Goal: Information Seeking & Learning: Understand process/instructions

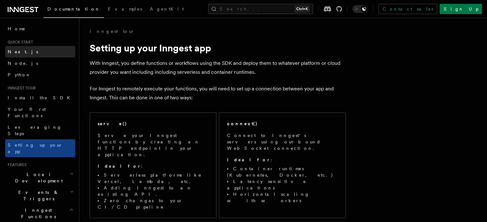
click at [27, 50] on link "Next.js" at bounding box center [40, 52] width 70 height 12
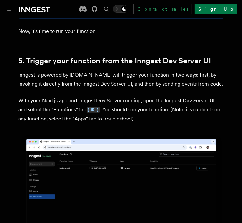
scroll to position [1481, 0]
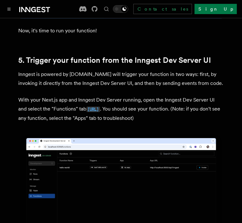
click at [100, 107] on code "http://localhost:8288/functions" at bounding box center [92, 109] width 13 height 5
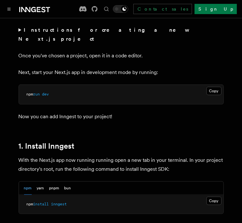
scroll to position [266, 0]
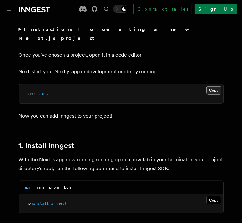
click at [215, 86] on button "Copy Copied" at bounding box center [213, 90] width 15 height 8
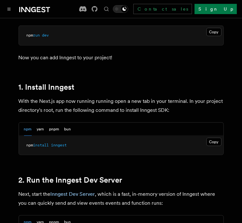
scroll to position [325, 0]
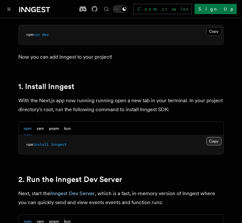
click at [210, 137] on button "Copy Copied" at bounding box center [213, 141] width 15 height 8
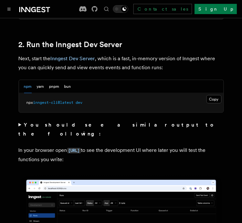
scroll to position [460, 0]
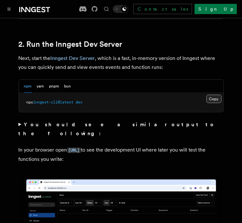
click at [213, 95] on button "Copy Copied" at bounding box center [213, 99] width 15 height 8
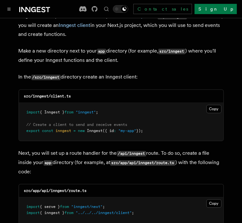
scroll to position [782, 0]
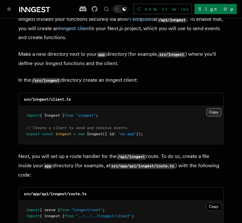
click at [210, 108] on button "Copy Copied" at bounding box center [213, 112] width 15 height 8
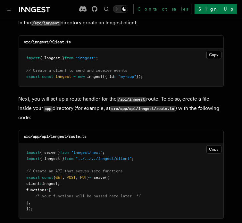
scroll to position [840, 0]
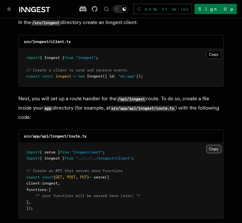
click at [208, 145] on button "Copy Copied" at bounding box center [213, 149] width 15 height 8
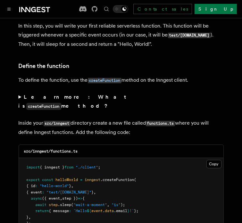
scroll to position [1071, 0]
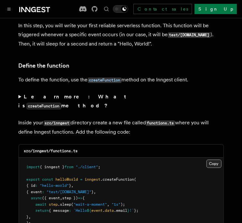
click at [216, 159] on button "Copy Copied" at bounding box center [213, 163] width 15 height 8
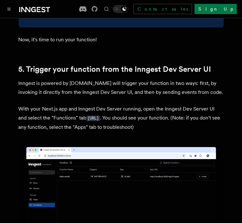
scroll to position [1474, 0]
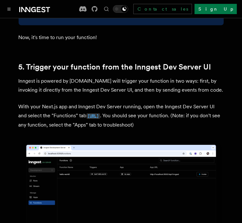
drag, startPoint x: 151, startPoint y: 90, endPoint x: 79, endPoint y: 92, distance: 72.3
click at [79, 102] on p "With your Next.js app and Inngest Dev Server running, open the Inngest Dev Serv…" at bounding box center [121, 115] width 205 height 27
copy code "http://localhost:8288/functions"
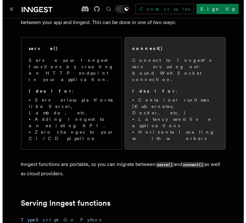
scroll to position [77, 0]
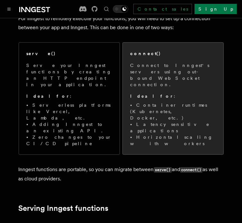
click at [171, 102] on li "Container runtimes (Kubernetes, Docker, etc.)" at bounding box center [172, 111] width 85 height 19
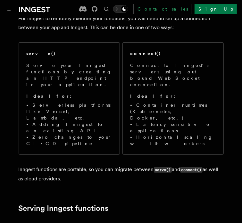
click at [13, 14] on div "Documentation Examples AgentKit Search... Ctrl+K Contact sales Sign Up" at bounding box center [121, 9] width 242 height 18
click at [12, 14] on div "Documentation Examples AgentKit Search... Ctrl+K Contact sales Sign Up" at bounding box center [121, 9] width 242 height 18
click at [9, 9] on icon "Toggle navigation" at bounding box center [9, 9] width 3 height 2
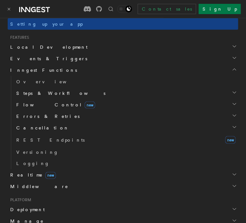
scroll to position [171, 0]
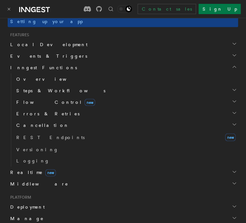
click at [31, 81] on span "Overview" at bounding box center [49, 78] width 66 height 5
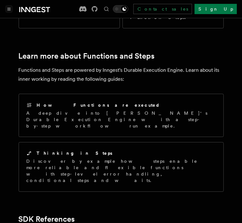
scroll to position [544, 0]
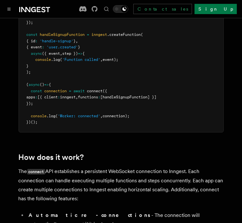
scroll to position [573, 0]
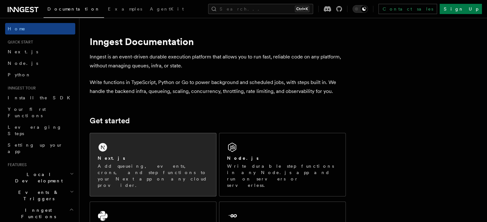
click at [182, 158] on div "Next.js" at bounding box center [153, 158] width 111 height 7
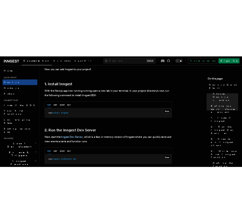
scroll to position [332, 0]
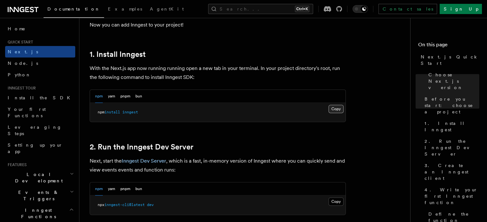
click at [334, 109] on button "Copy Copied" at bounding box center [335, 109] width 15 height 8
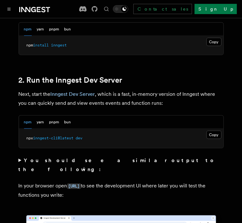
scroll to position [424, 0]
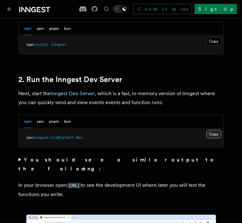
click at [206, 130] on button "Copy Copied" at bounding box center [213, 134] width 15 height 8
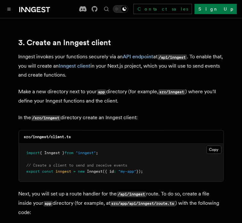
scroll to position [745, 0]
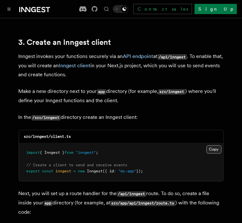
click at [212, 145] on button "Copy Copied" at bounding box center [213, 149] width 15 height 8
click at [208, 145] on button "Copy Copied" at bounding box center [213, 149] width 15 height 8
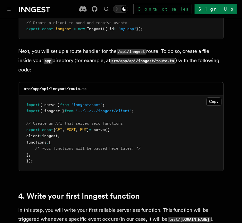
scroll to position [888, 0]
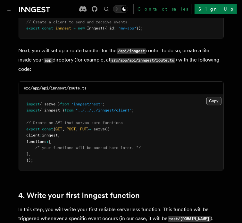
click at [208, 97] on button "Copy Copied" at bounding box center [213, 101] width 15 height 8
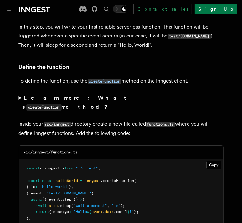
scroll to position [1071, 0]
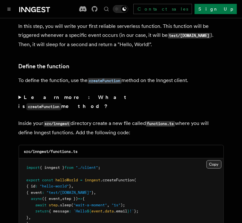
click at [209, 160] on button "Copy Copied" at bounding box center [213, 164] width 15 height 8
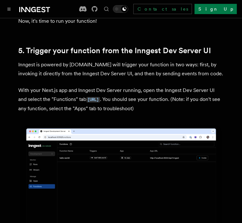
scroll to position [1492, 0]
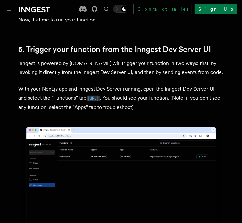
drag, startPoint x: 151, startPoint y: 73, endPoint x: 78, endPoint y: 75, distance: 73.3
click at [78, 84] on p "With your Next.js app and Inngest Dev Server running, open the Inngest Dev Serv…" at bounding box center [121, 97] width 205 height 27
copy code "http://localhost:8288/functions"
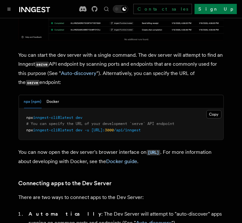
scroll to position [351, 0]
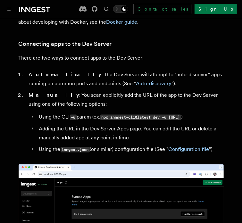
drag, startPoint x: 116, startPoint y: 116, endPoint x: 104, endPoint y: 106, distance: 15.9
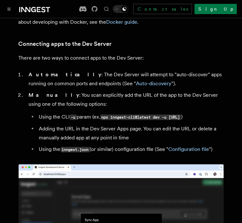
click at [104, 112] on li "Using the CLI -u param (ex. npx inngest-cli@latest dev -u [URL] )" at bounding box center [130, 116] width 186 height 9
copy code "npx inngest-cli@latest dev -u [URL]"
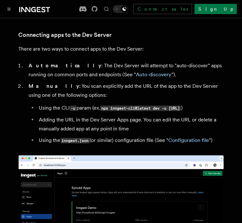
scroll to position [361, 0]
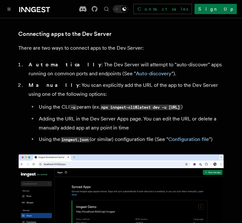
click at [120, 107] on li "Using the CLI -u param (ex. npx inngest-cli@latest dev -u [URL] )" at bounding box center [130, 106] width 186 height 9
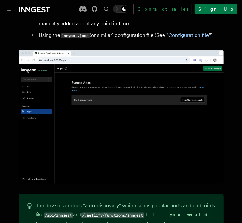
scroll to position [465, 0]
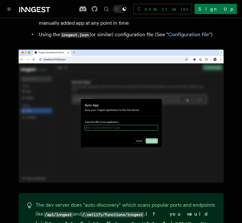
click at [133, 124] on img at bounding box center [121, 116] width 205 height 133
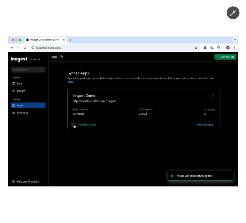
click at [237, 16] on button "Minimize image" at bounding box center [233, 12] width 13 height 13
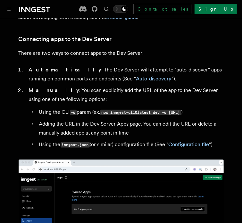
scroll to position [354, 0]
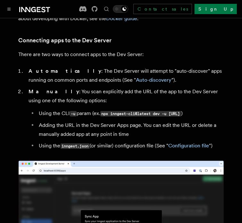
drag, startPoint x: 115, startPoint y: 116, endPoint x: 37, endPoint y: 116, distance: 77.8
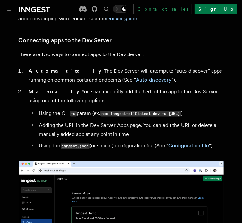
click at [37, 116] on li "Using the CLI -u param (ex. npx inngest-cli@latest dev -u [URL] )" at bounding box center [130, 113] width 186 height 9
copy code "[URL]"
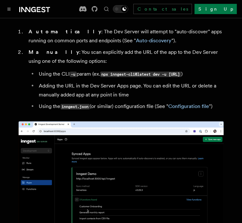
scroll to position [394, 0]
